Goal: Transaction & Acquisition: Purchase product/service

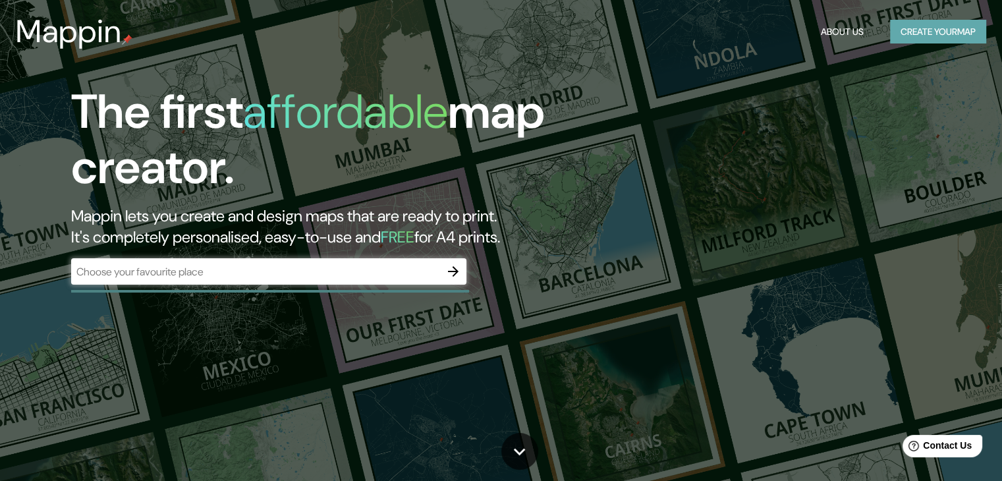
click at [921, 29] on button "Create your map" at bounding box center [938, 32] width 96 height 24
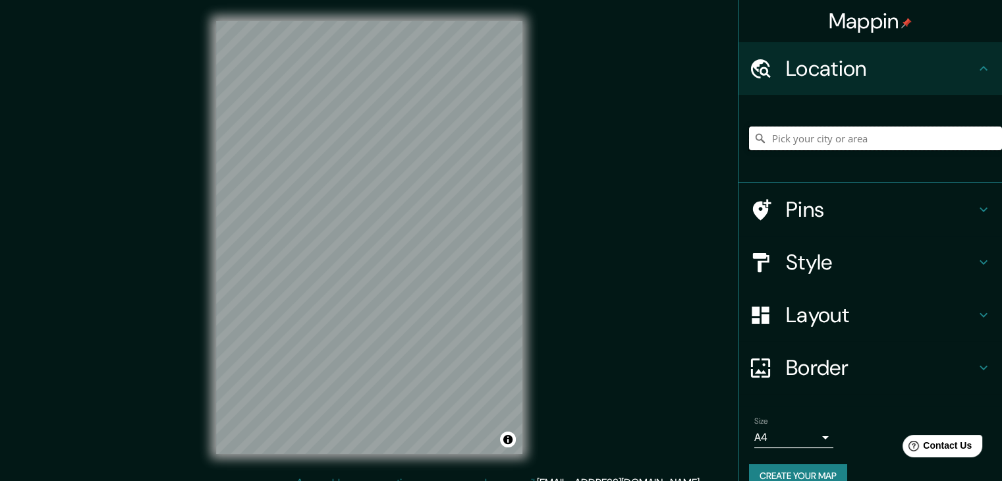
click at [805, 126] on input "Pick your city or area" at bounding box center [875, 138] width 253 height 24
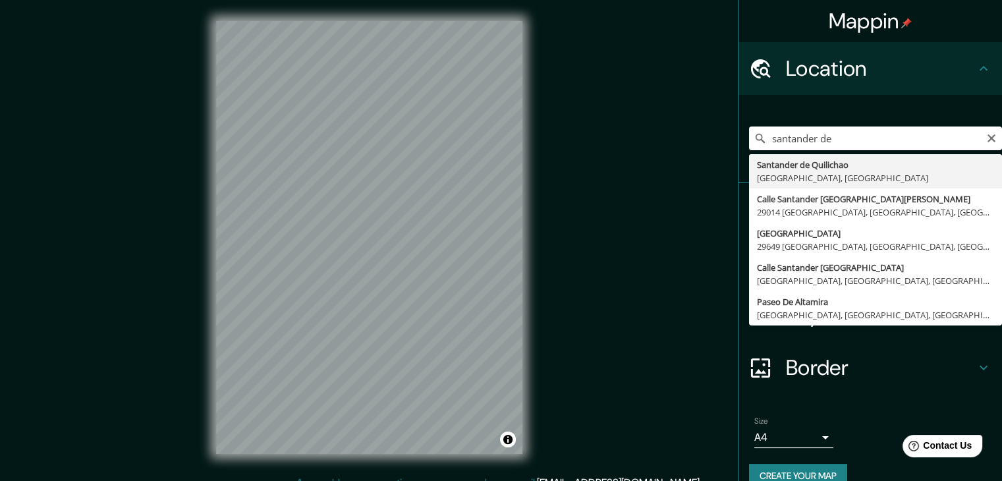
type input "Santander de Quilichao, [GEOGRAPHIC_DATA], [GEOGRAPHIC_DATA]"
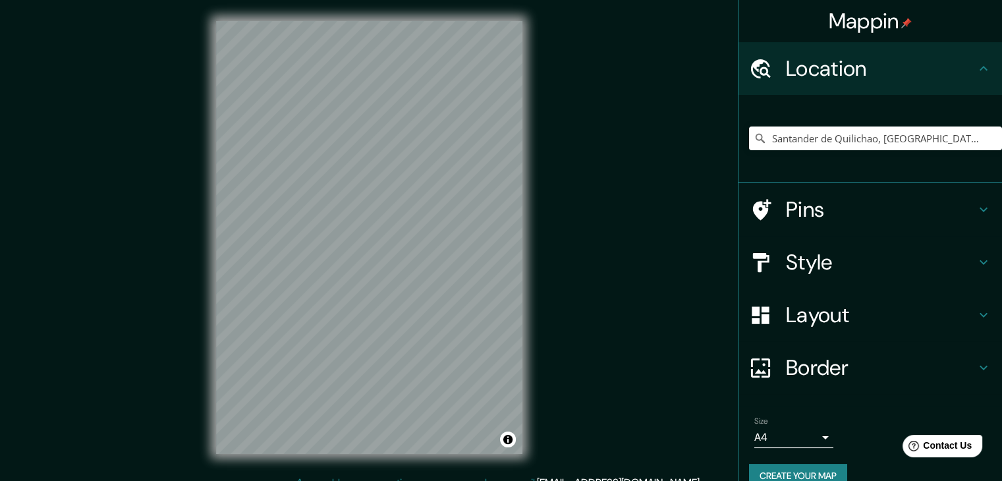
click at [896, 261] on h4 "Style" at bounding box center [881, 262] width 190 height 26
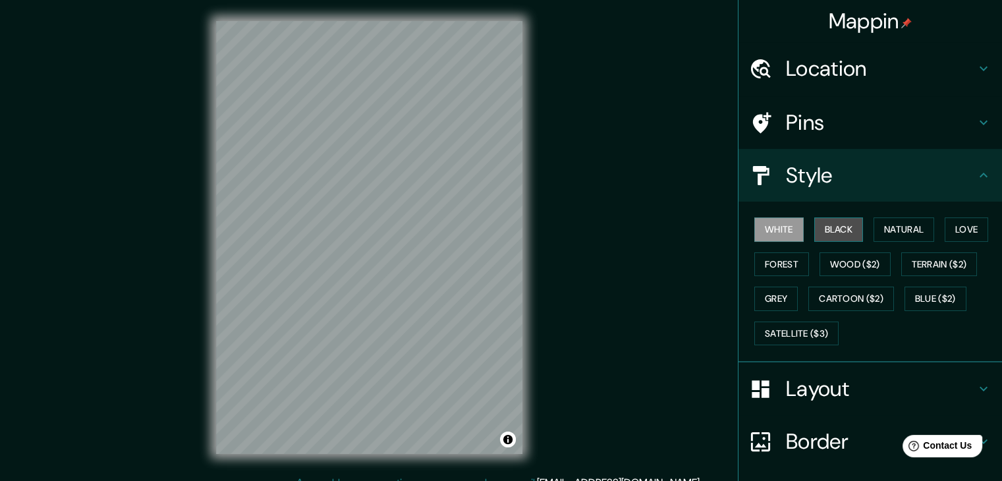
click at [841, 229] on button "Black" at bounding box center [838, 229] width 49 height 24
click at [506, 439] on button "Toggle attribution" at bounding box center [508, 439] width 16 height 16
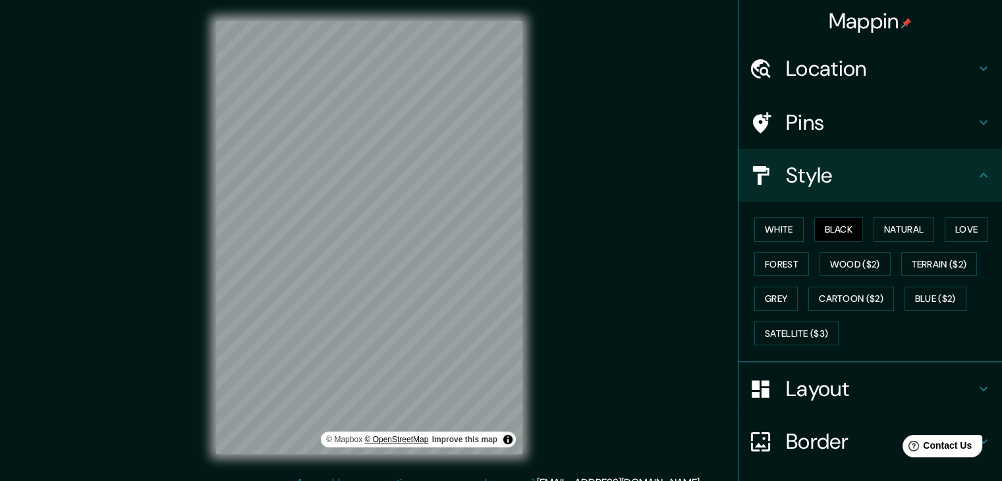
click at [399, 438] on link "© OpenStreetMap" at bounding box center [396, 439] width 64 height 9
click at [975, 390] on icon at bounding box center [983, 389] width 16 height 16
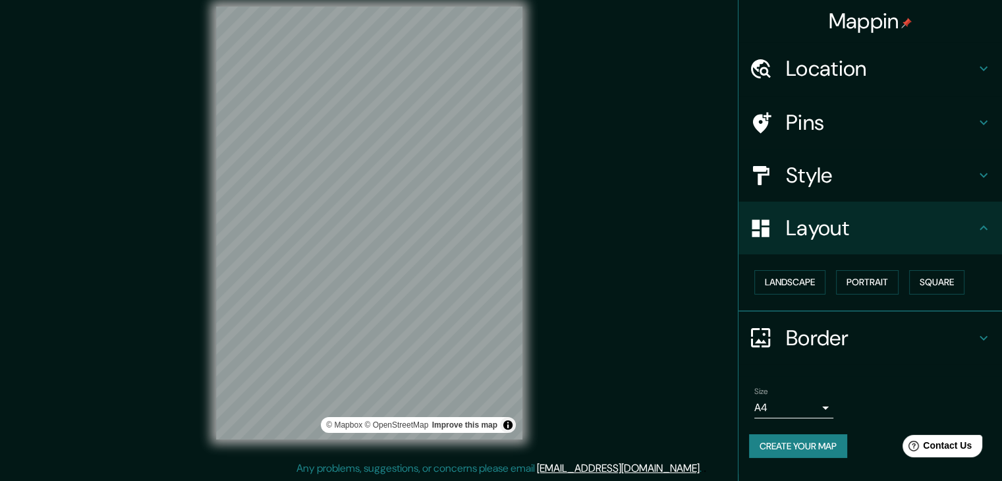
scroll to position [15, 0]
click at [818, 408] on body "Mappin Location [GEOGRAPHIC_DATA], [GEOGRAPHIC_DATA], [GEOGRAPHIC_DATA] Pins St…" at bounding box center [501, 225] width 1002 height 481
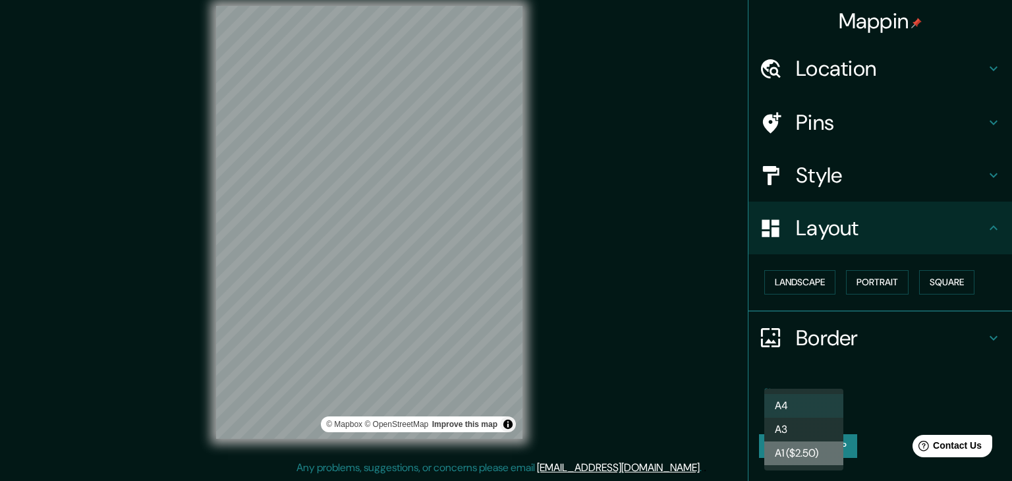
click at [804, 452] on li "A1 ($2.50)" at bounding box center [803, 453] width 79 height 24
type input "a3"
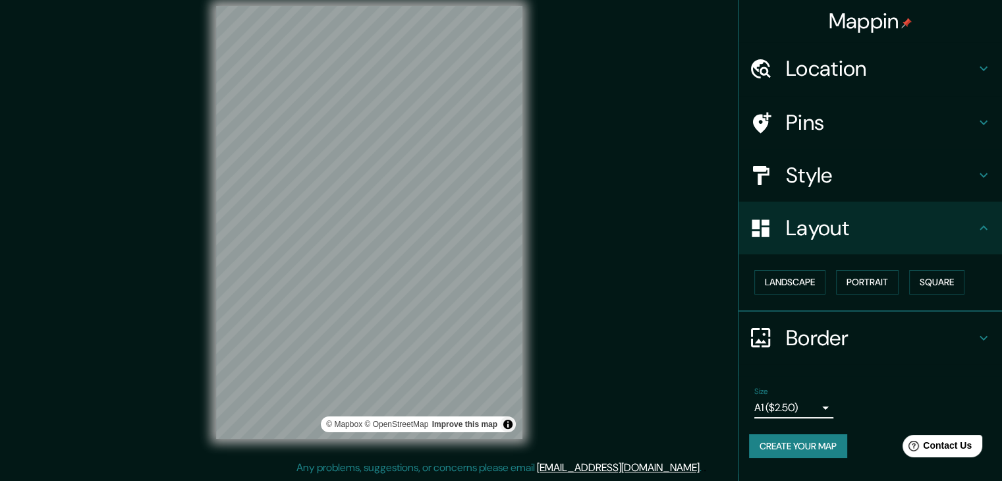
click at [815, 440] on button "Create your map" at bounding box center [798, 446] width 98 height 24
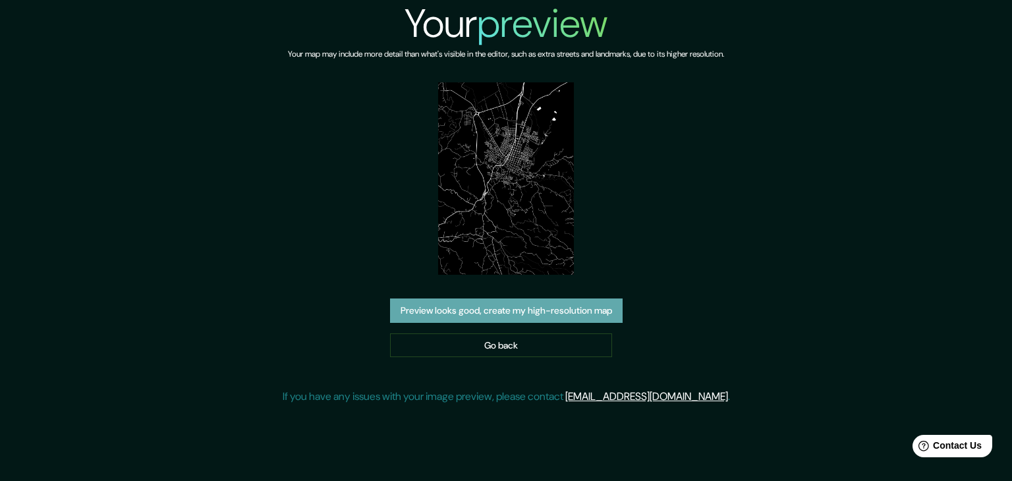
click at [516, 315] on button "Preview looks good, create my high-resolution map" at bounding box center [506, 310] width 232 height 24
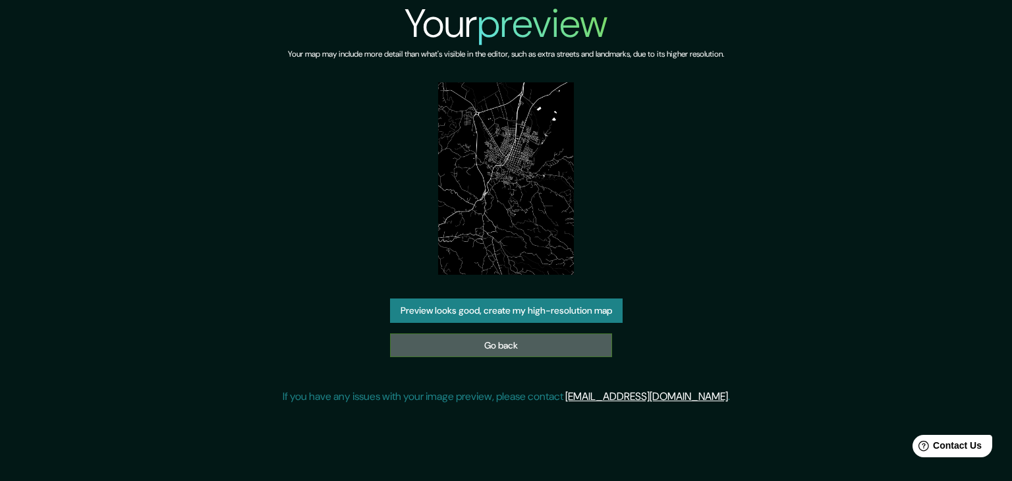
click at [526, 339] on link "Go back" at bounding box center [501, 345] width 222 height 24
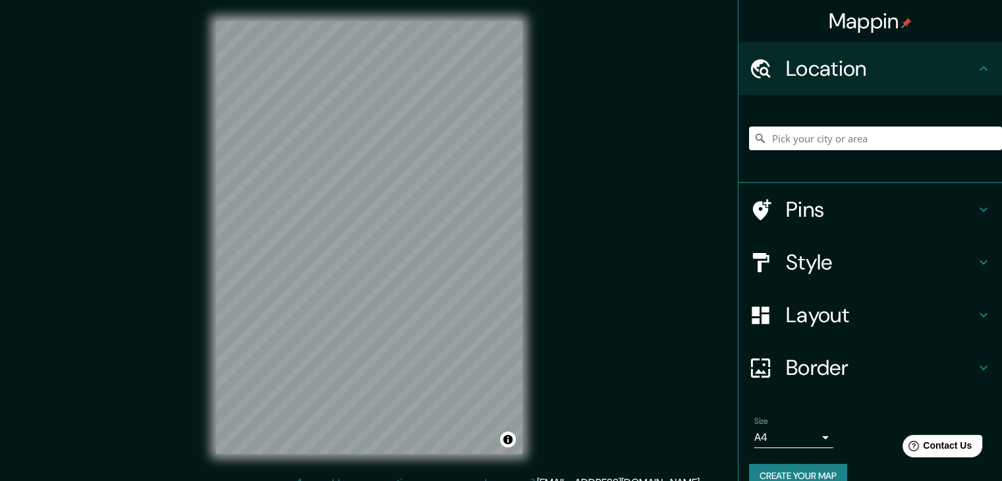
click at [821, 141] on input "Pick your city or area" at bounding box center [875, 138] width 253 height 24
click at [792, 138] on input "Pick your city or area" at bounding box center [875, 138] width 253 height 24
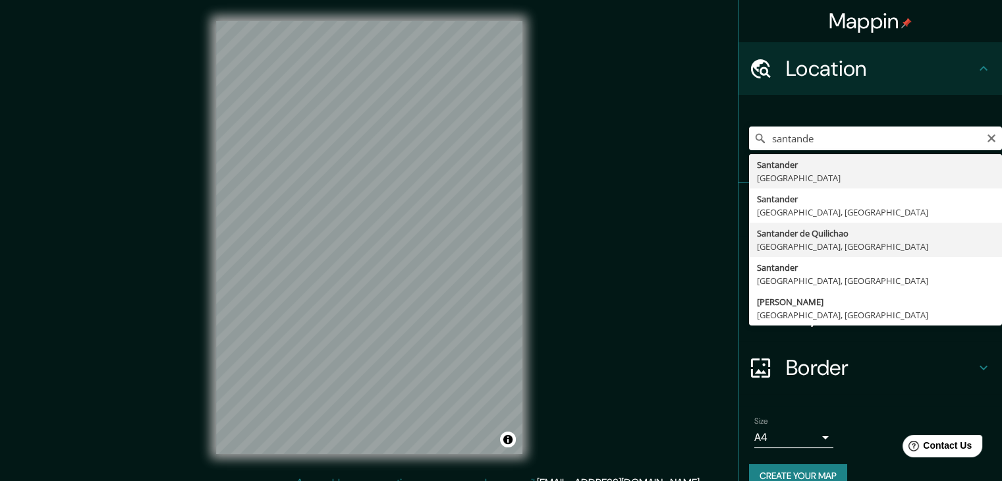
type input "Santander de Quilichao, [GEOGRAPHIC_DATA], [GEOGRAPHIC_DATA]"
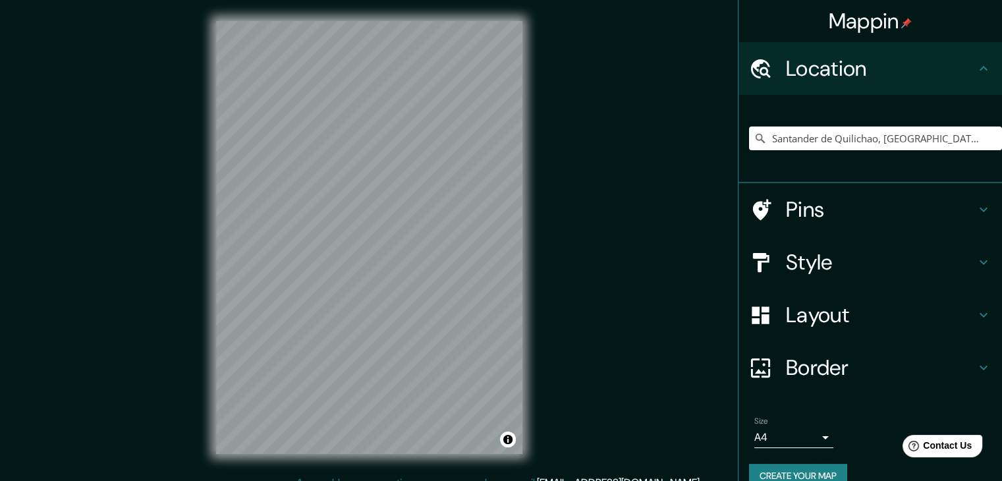
click at [856, 214] on h4 "Pins" at bounding box center [881, 209] width 190 height 26
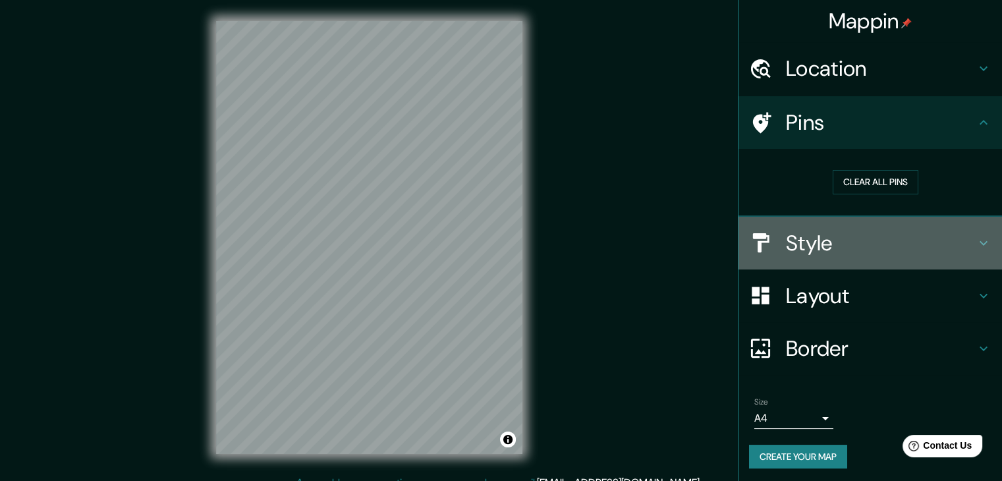
click at [873, 236] on h4 "Style" at bounding box center [881, 243] width 190 height 26
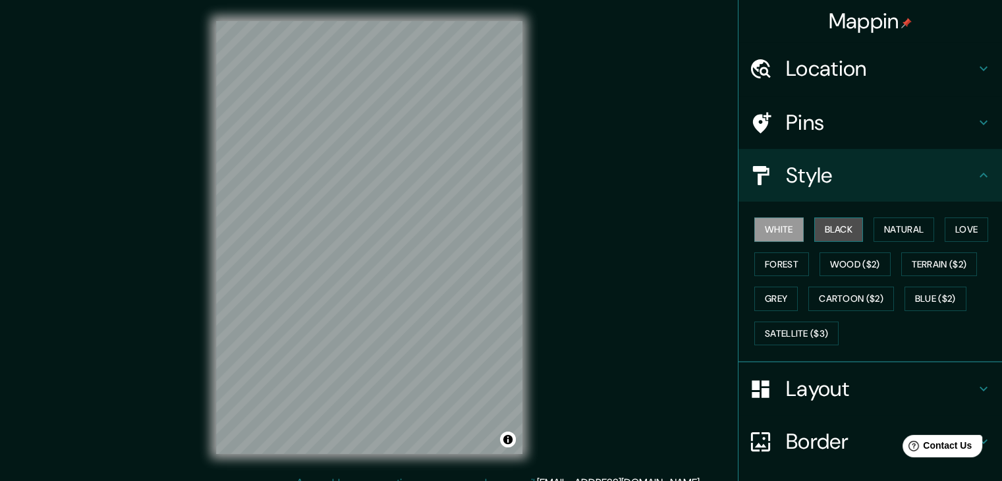
click at [828, 227] on button "Black" at bounding box center [838, 229] width 49 height 24
click at [624, 243] on div "Mappin Location Santander de Quilichao, Cauca, Colombia Pins Style White Black …" at bounding box center [501, 248] width 1002 height 496
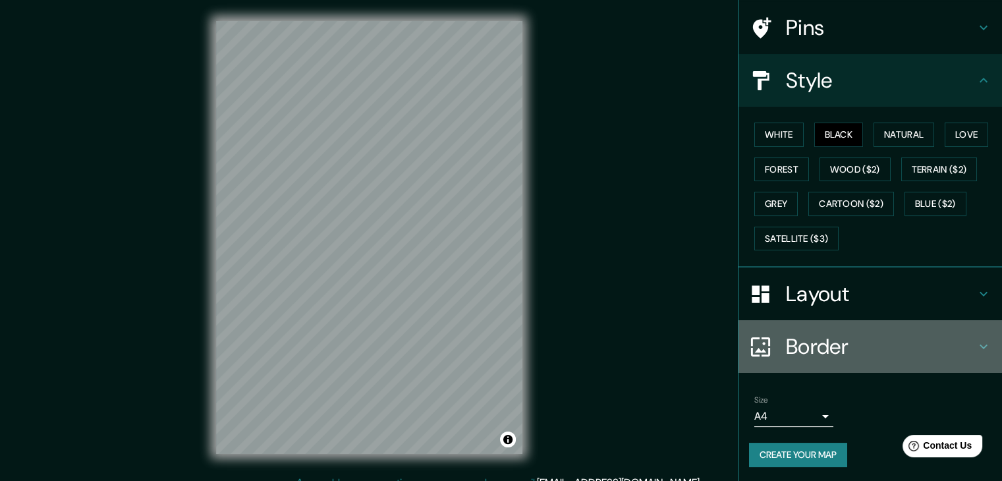
click at [840, 345] on h4 "Border" at bounding box center [881, 346] width 190 height 26
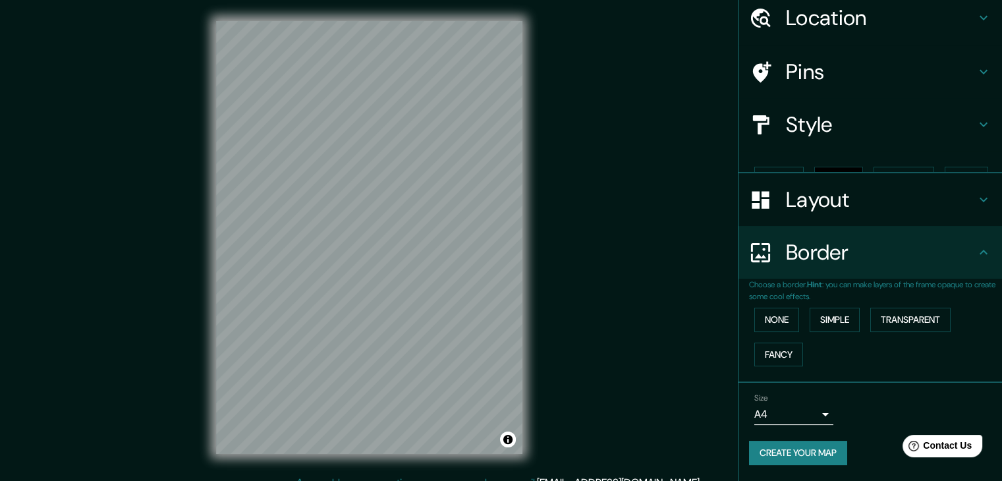
scroll to position [28, 0]
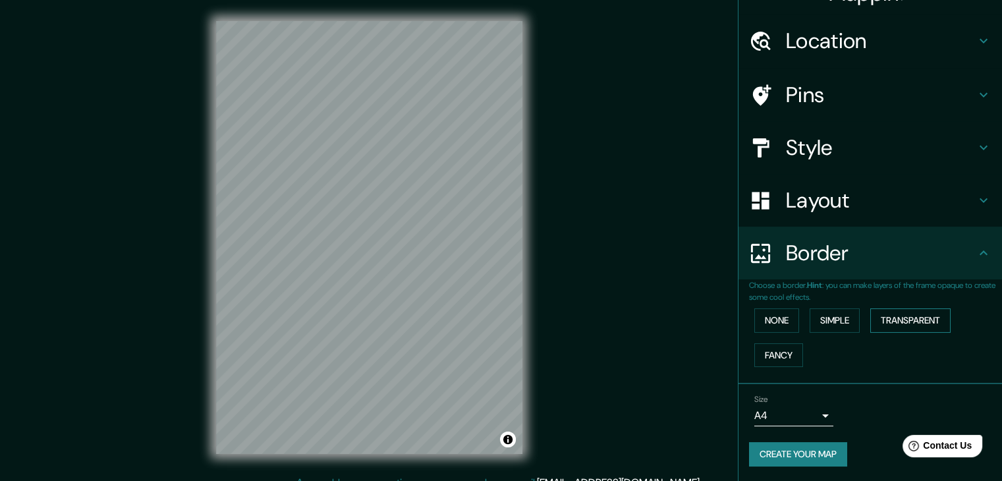
click at [914, 327] on button "Transparent" at bounding box center [910, 320] width 80 height 24
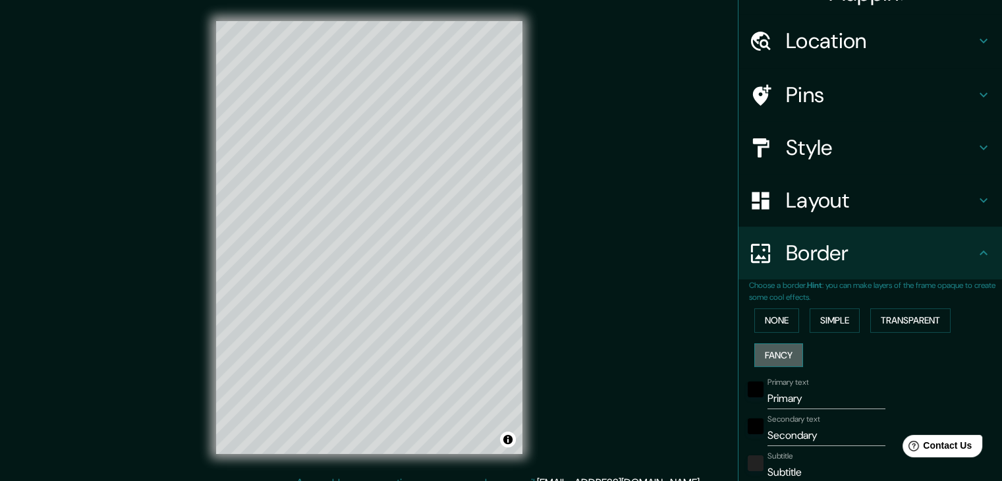
click at [774, 359] on button "Fancy" at bounding box center [778, 355] width 49 height 24
click at [828, 321] on button "Simple" at bounding box center [834, 320] width 50 height 24
click at [786, 317] on button "None" at bounding box center [776, 320] width 45 height 24
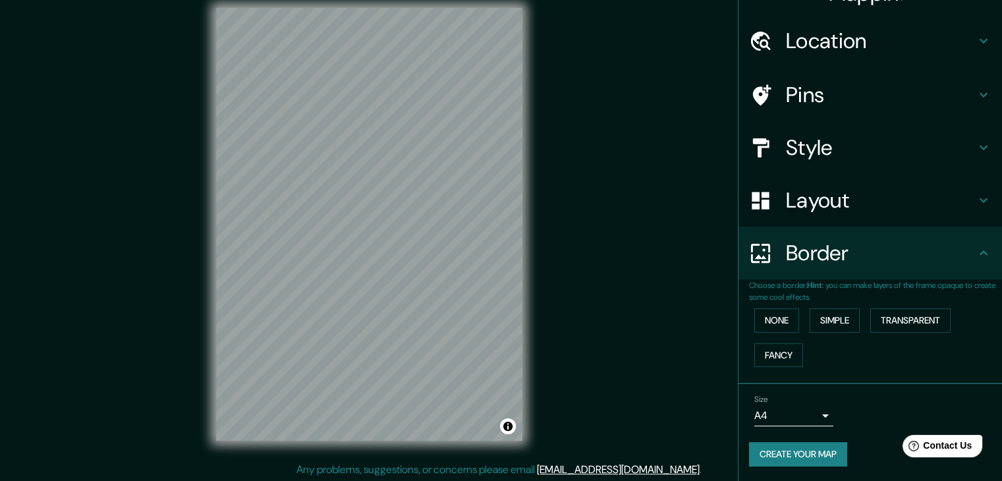
scroll to position [15, 0]
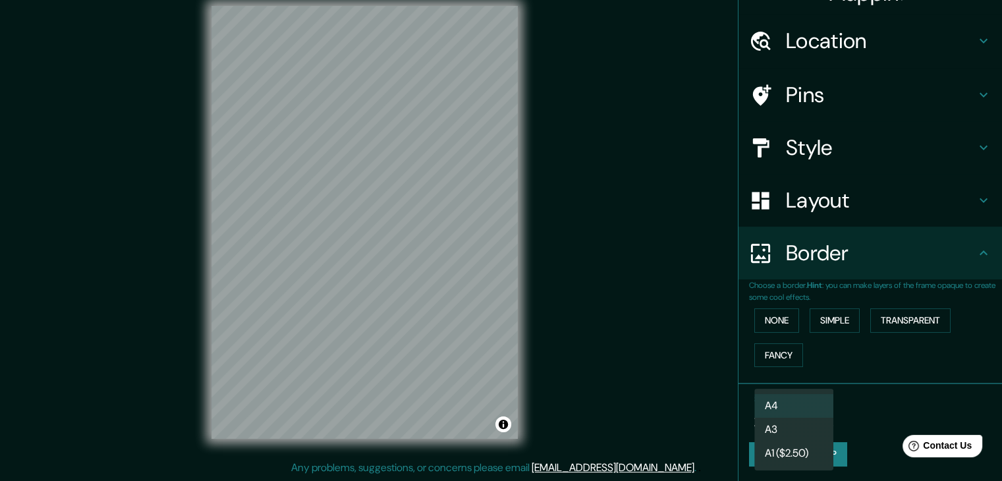
click at [817, 414] on body "Mappin Location Santander de Quilichao, Cauca, Colombia Pins Style Layout Borde…" at bounding box center [501, 225] width 1002 height 481
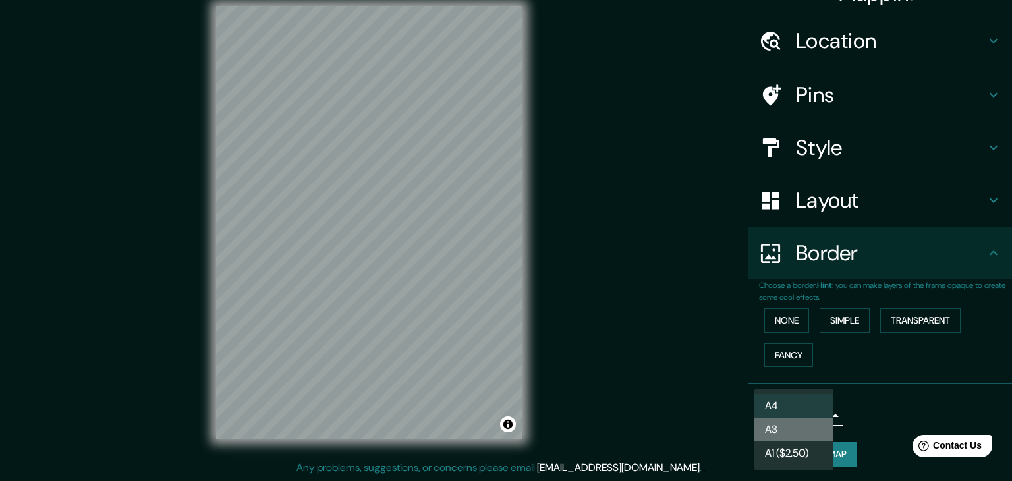
click at [803, 439] on li "A3" at bounding box center [793, 430] width 79 height 24
click at [801, 419] on body "Mappin Location Santander de Quilichao, Cauca, Colombia Pins Style Layout Borde…" at bounding box center [506, 225] width 1012 height 481
click at [786, 429] on li "A3" at bounding box center [793, 430] width 79 height 24
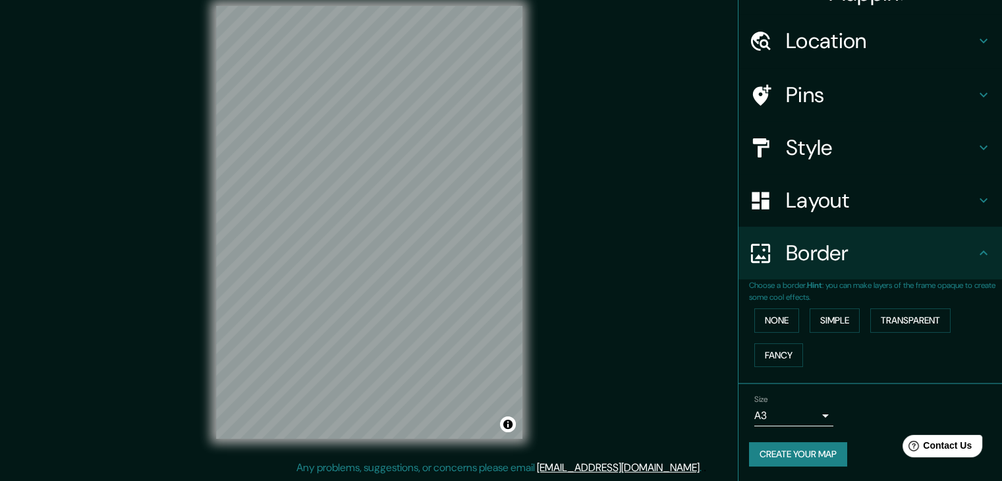
click at [817, 42] on h4 "Location" at bounding box center [881, 41] width 190 height 26
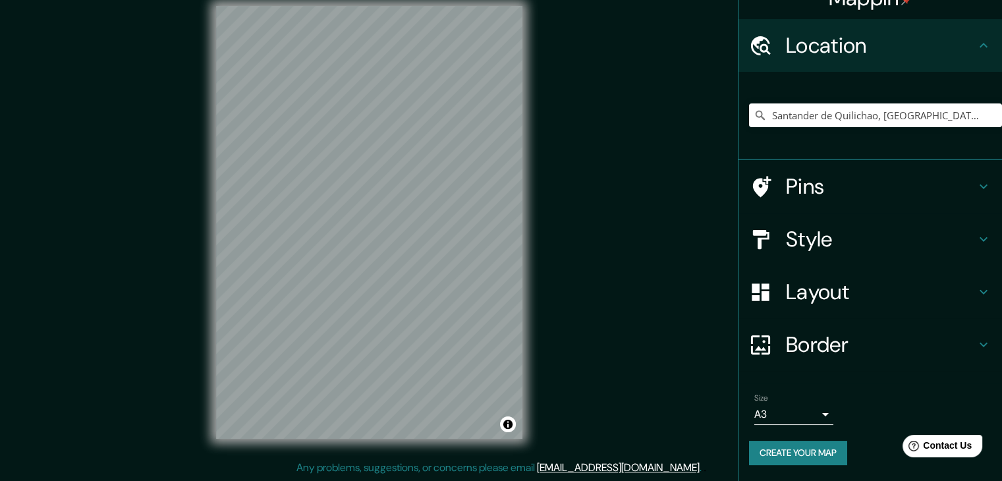
scroll to position [22, 0]
click at [969, 119] on input "Santander de Quilichao, [GEOGRAPHIC_DATA], [GEOGRAPHIC_DATA]" at bounding box center [875, 116] width 253 height 24
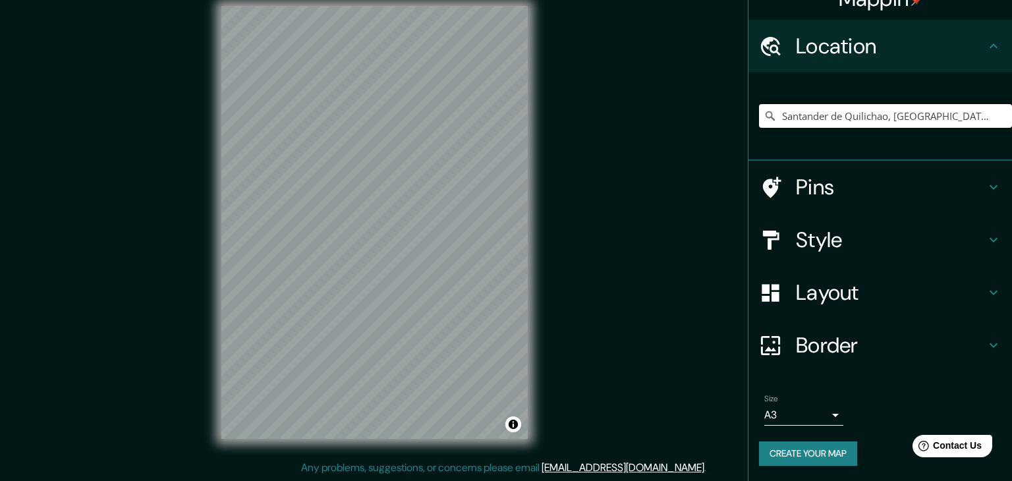
click at [817, 415] on body "Mappin Location Santander de Quilichao, Cauca, Colombia Pins Style Layout Borde…" at bounding box center [506, 225] width 1012 height 481
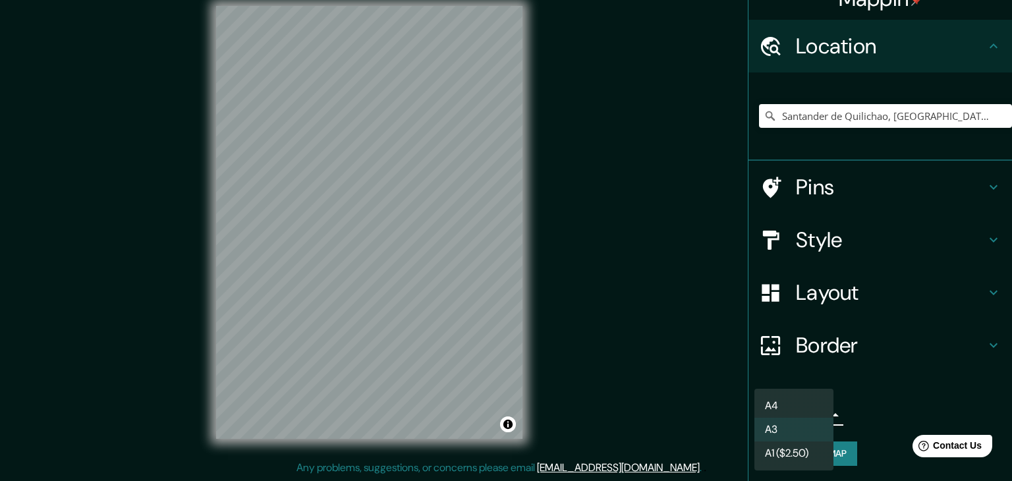
click at [803, 451] on li "A1 ($2.50)" at bounding box center [793, 453] width 79 height 24
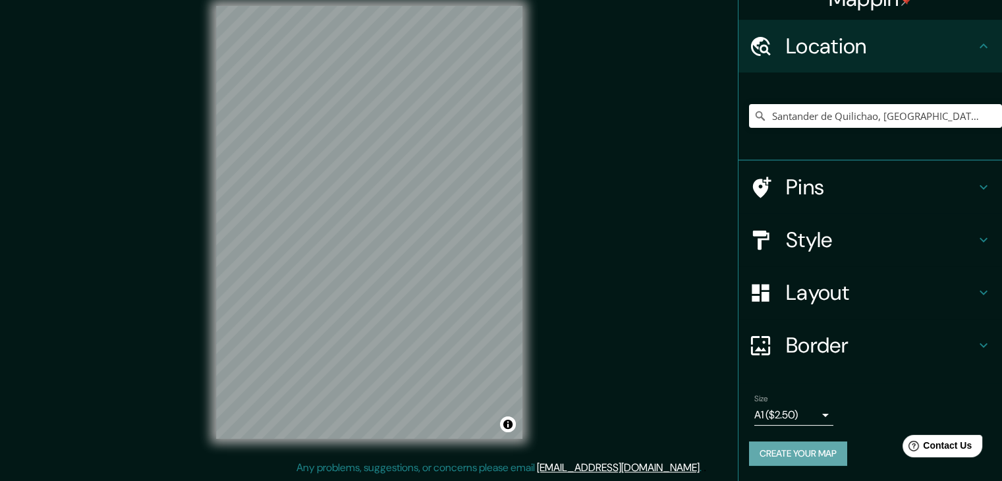
click at [809, 452] on button "Create your map" at bounding box center [798, 453] width 98 height 24
click at [812, 192] on h4 "Pins" at bounding box center [881, 187] width 190 height 26
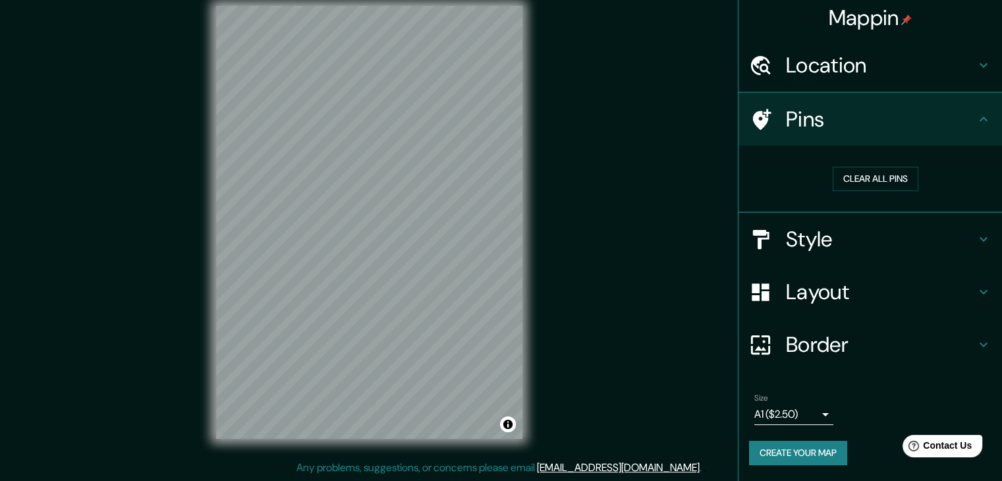
scroll to position [3, 0]
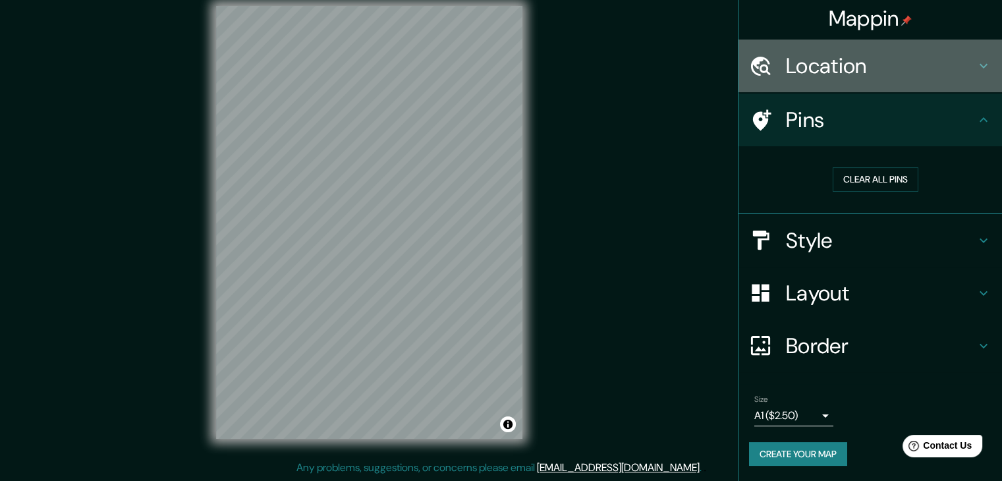
click at [892, 74] on h4 "Location" at bounding box center [881, 66] width 190 height 26
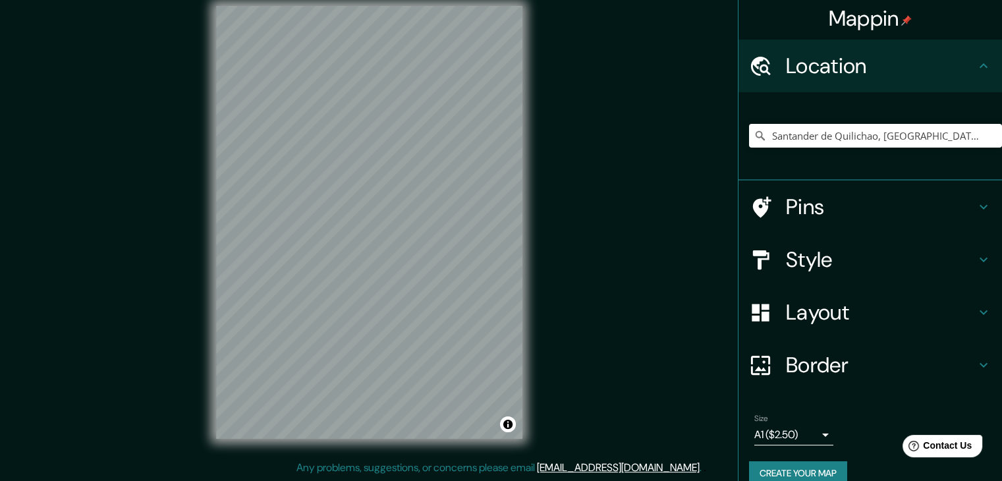
click at [920, 62] on h4 "Location" at bounding box center [881, 66] width 190 height 26
click at [898, 268] on h4 "Style" at bounding box center [881, 259] width 190 height 26
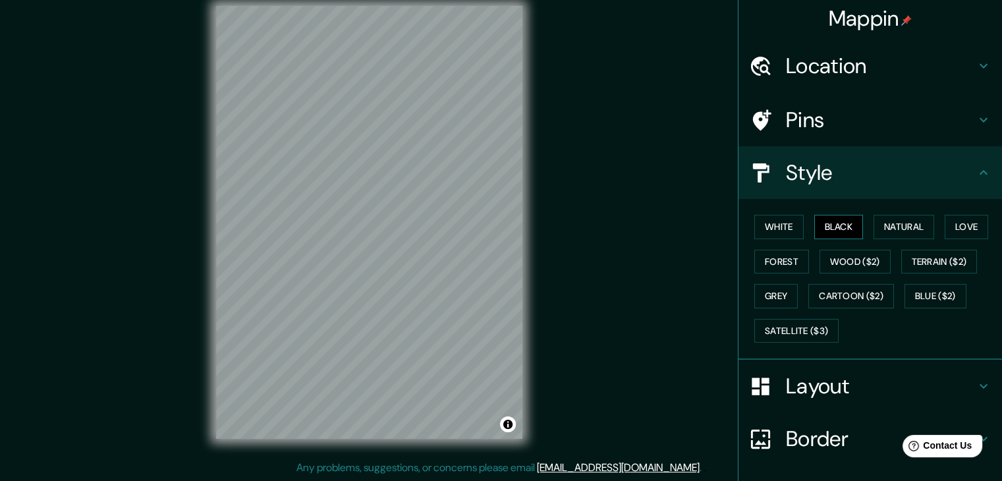
click at [835, 229] on button "Black" at bounding box center [838, 227] width 49 height 24
click at [818, 122] on h4 "Pins" at bounding box center [881, 120] width 190 height 26
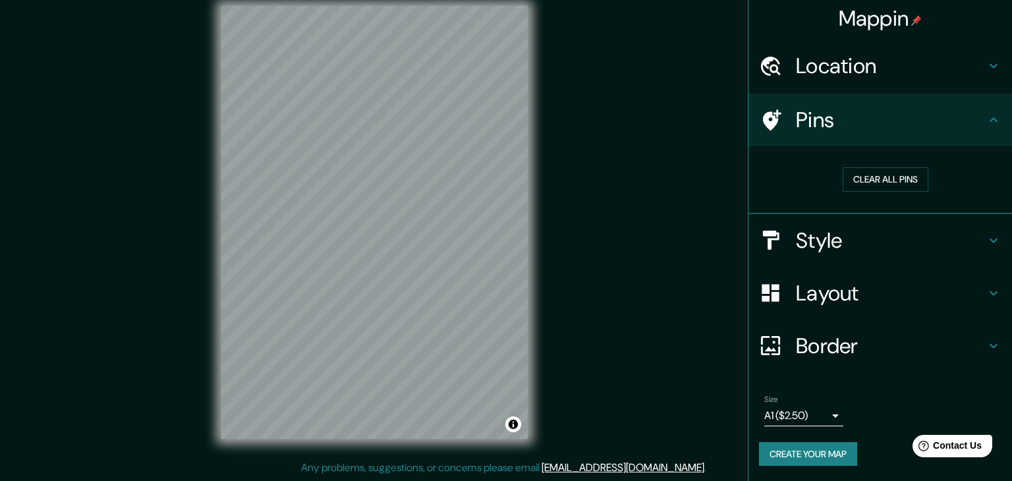
click at [818, 416] on body "Mappin Location Santander de Quilichao, Cauca, Colombia Pins Clear all pins Sty…" at bounding box center [506, 225] width 1012 height 481
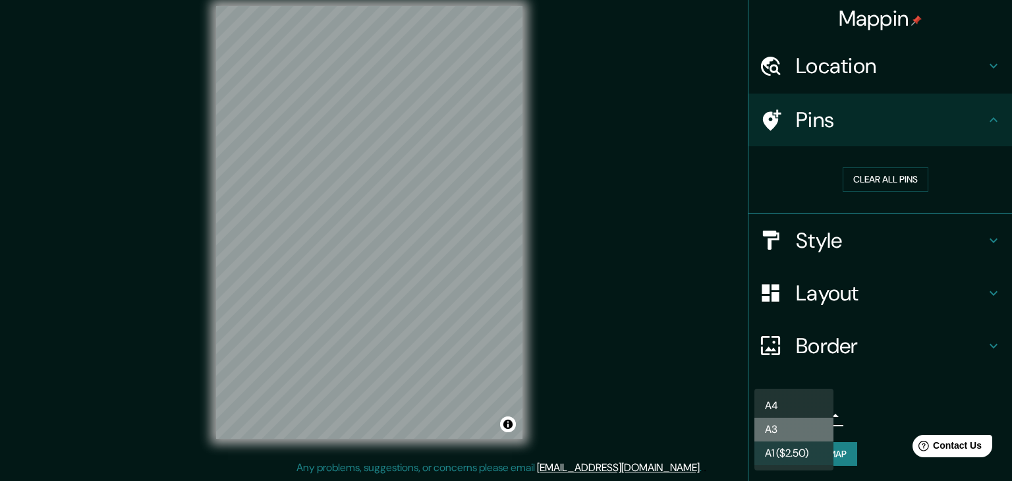
click at [803, 428] on li "A3" at bounding box center [793, 430] width 79 height 24
click at [819, 418] on body "Mappin Location Santander de Quilichao, Cauca, Colombia Pins Clear all pins Sty…" at bounding box center [506, 225] width 1012 height 481
click at [809, 409] on li "A4" at bounding box center [793, 406] width 79 height 24
type input "single"
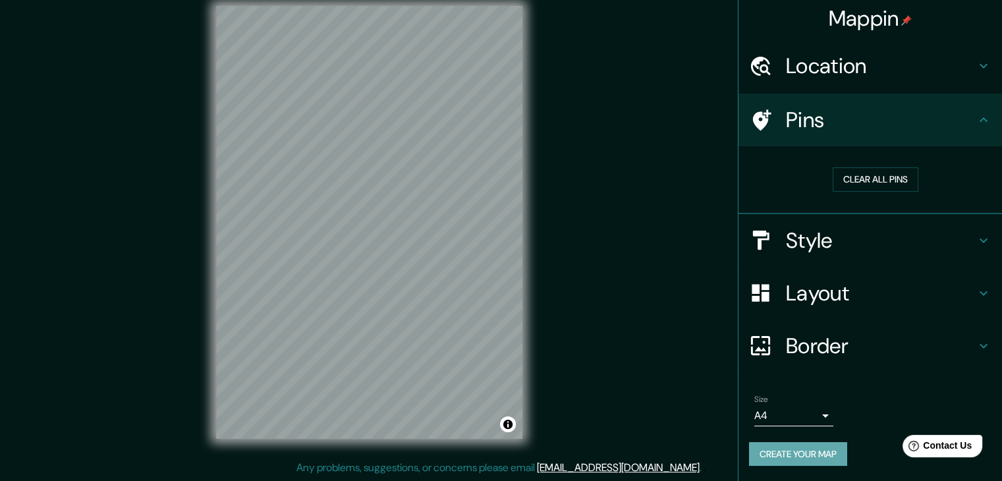
click at [763, 462] on button "Create your map" at bounding box center [798, 454] width 98 height 24
click at [781, 442] on button "Create your map" at bounding box center [798, 454] width 98 height 24
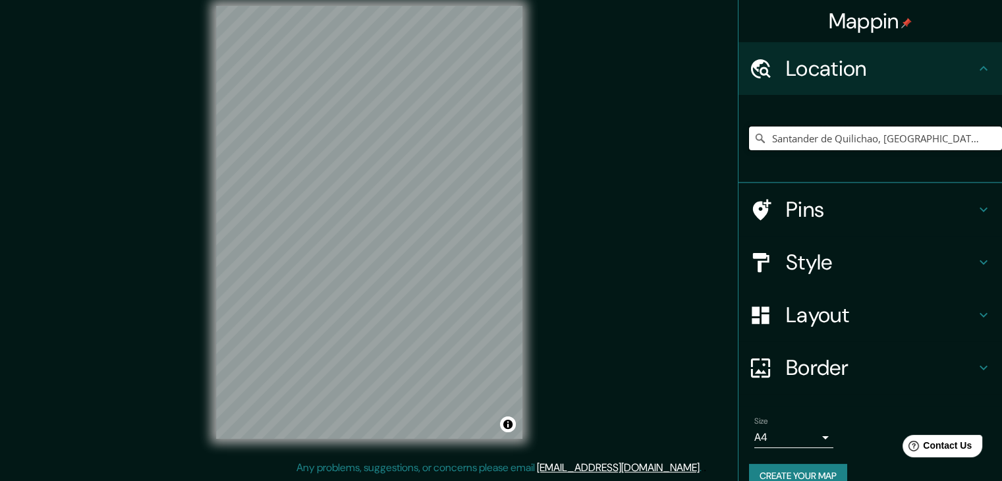
click at [949, 139] on input "Santander de Quilichao, [GEOGRAPHIC_DATA], [GEOGRAPHIC_DATA]" at bounding box center [875, 138] width 253 height 24
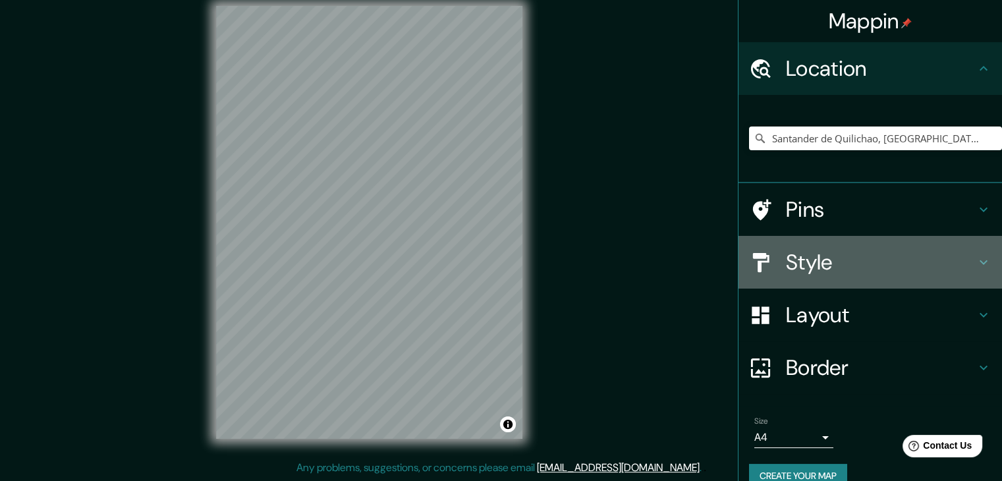
click at [796, 264] on h4 "Style" at bounding box center [881, 262] width 190 height 26
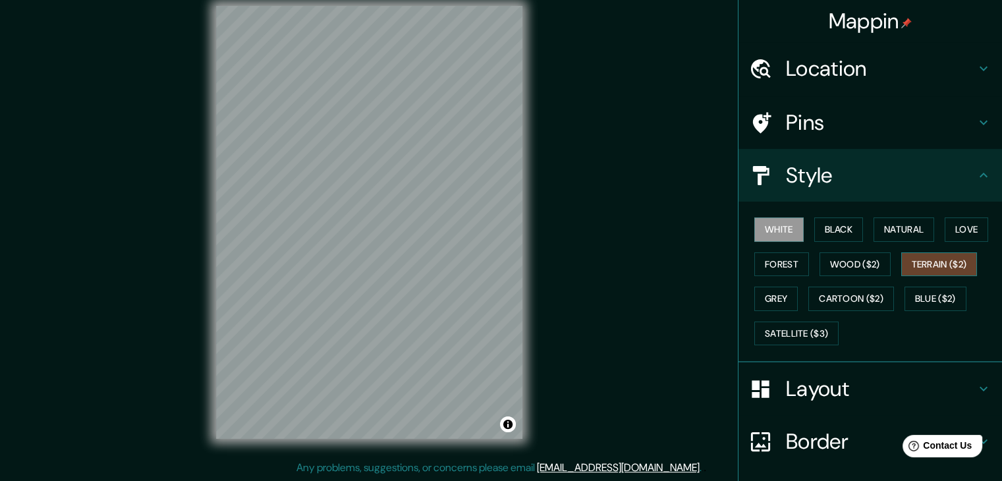
click at [939, 261] on button "Terrain ($2)" at bounding box center [939, 264] width 76 height 24
click at [838, 296] on button "Cartoon ($2)" at bounding box center [851, 298] width 86 height 24
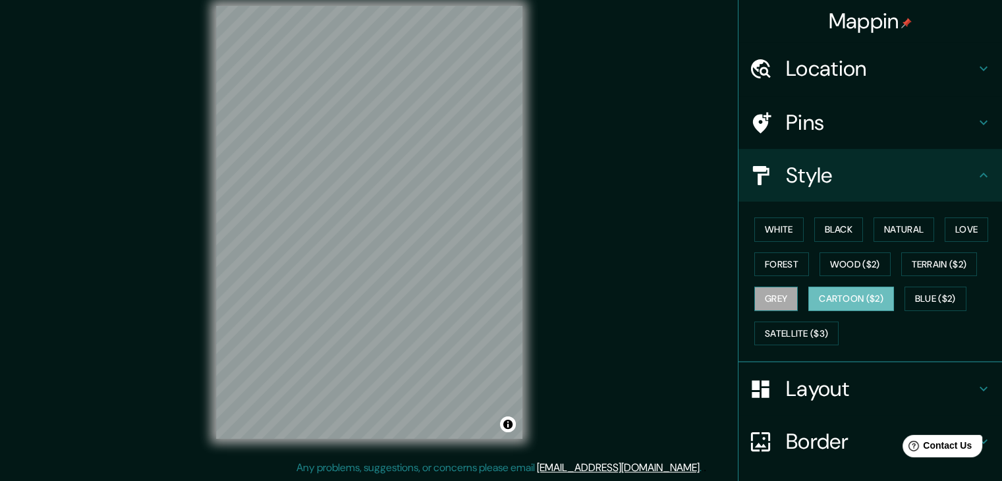
click at [766, 294] on button "Grey" at bounding box center [775, 298] width 43 height 24
click at [789, 339] on button "Satellite ($3)" at bounding box center [796, 333] width 84 height 24
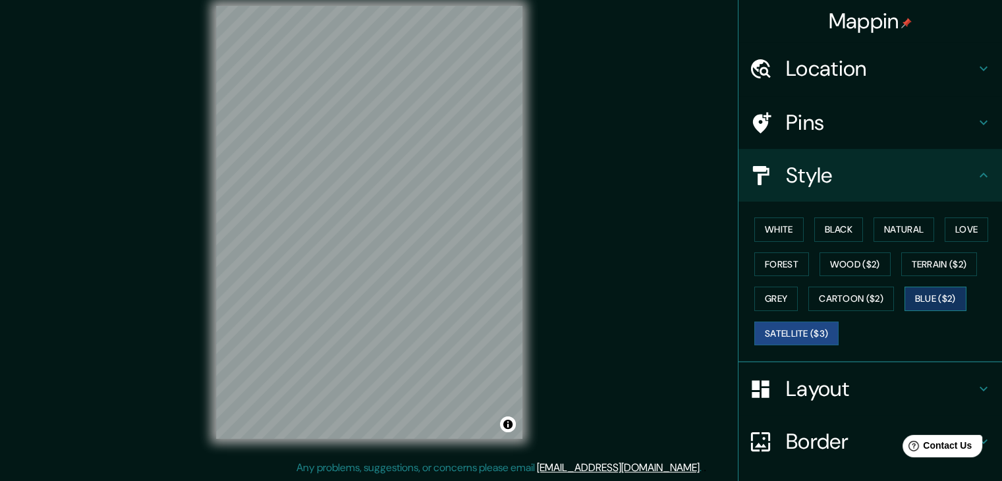
click at [938, 298] on button "Blue ($2)" at bounding box center [935, 298] width 62 height 24
click at [819, 225] on button "Black" at bounding box center [838, 229] width 49 height 24
